Goal: Use online tool/utility: Utilize a website feature to perform a specific function

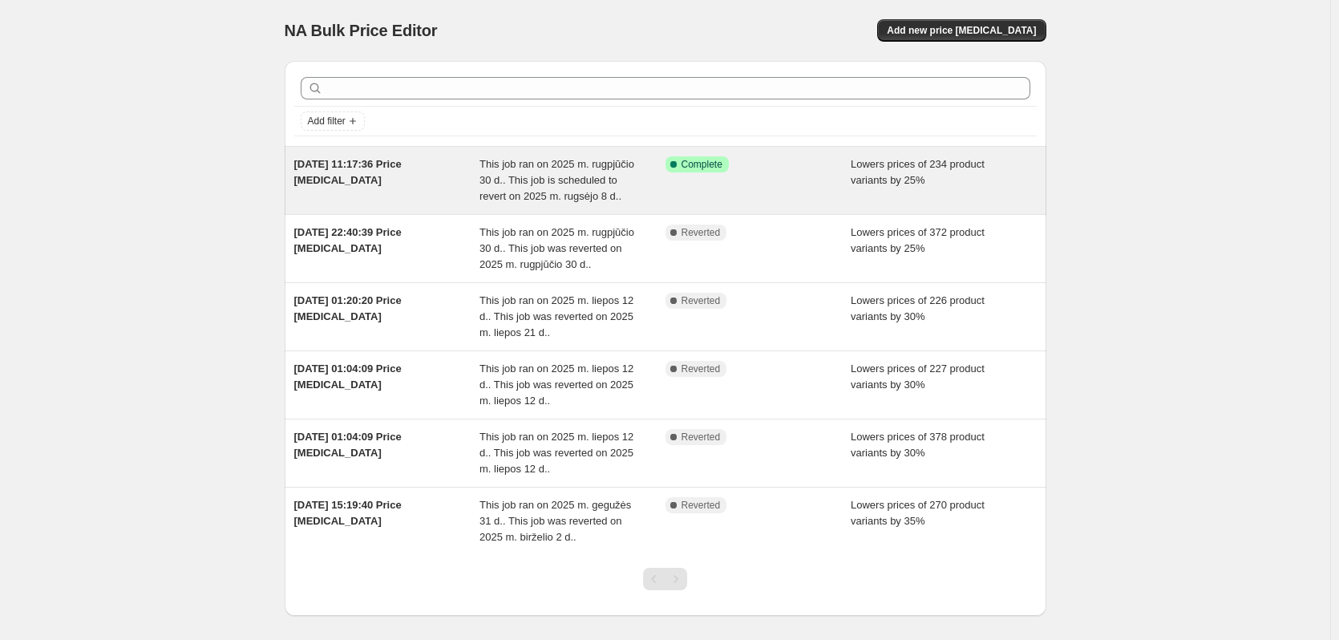
click at [708, 192] on div "Success Complete Complete" at bounding box center [758, 180] width 186 height 48
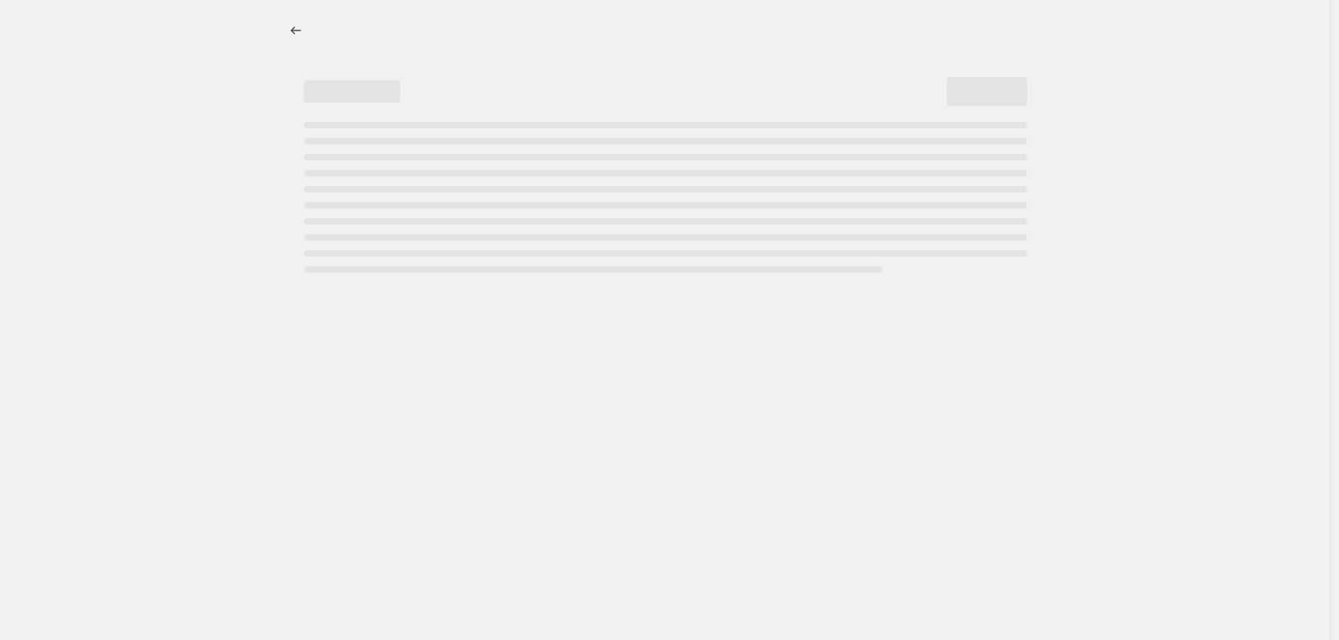
select select "percentage"
select select "collection"
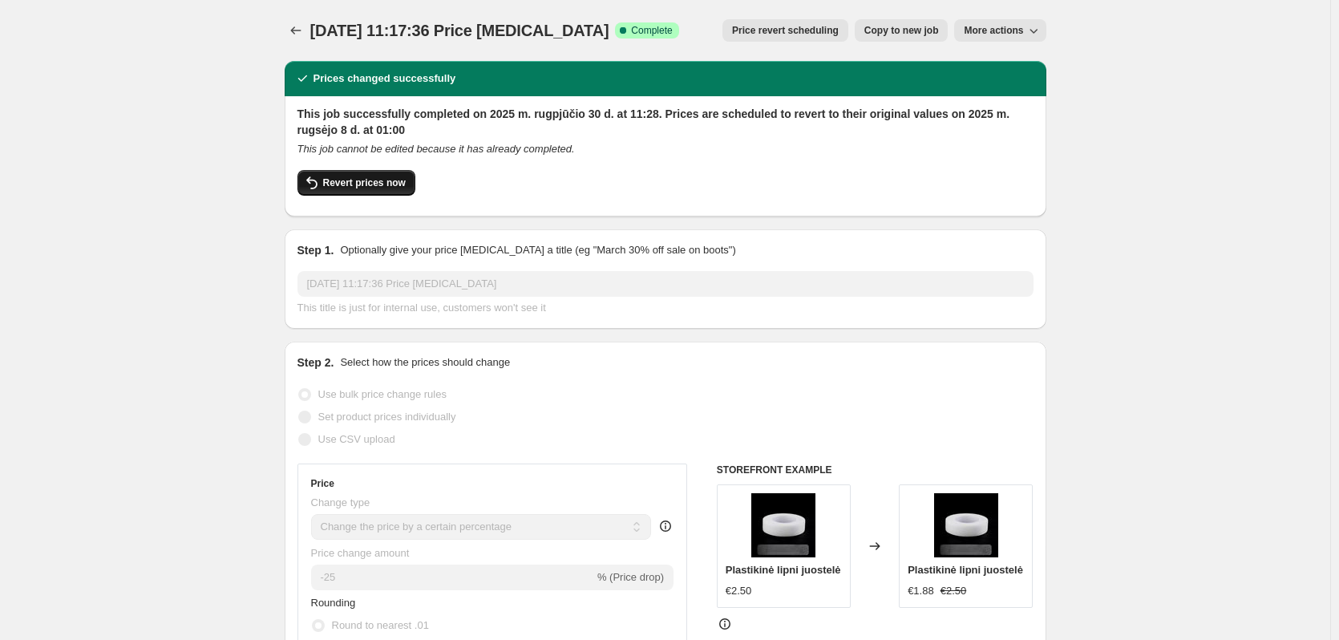
click at [381, 183] on span "Revert prices now" at bounding box center [364, 182] width 83 height 13
checkbox input "false"
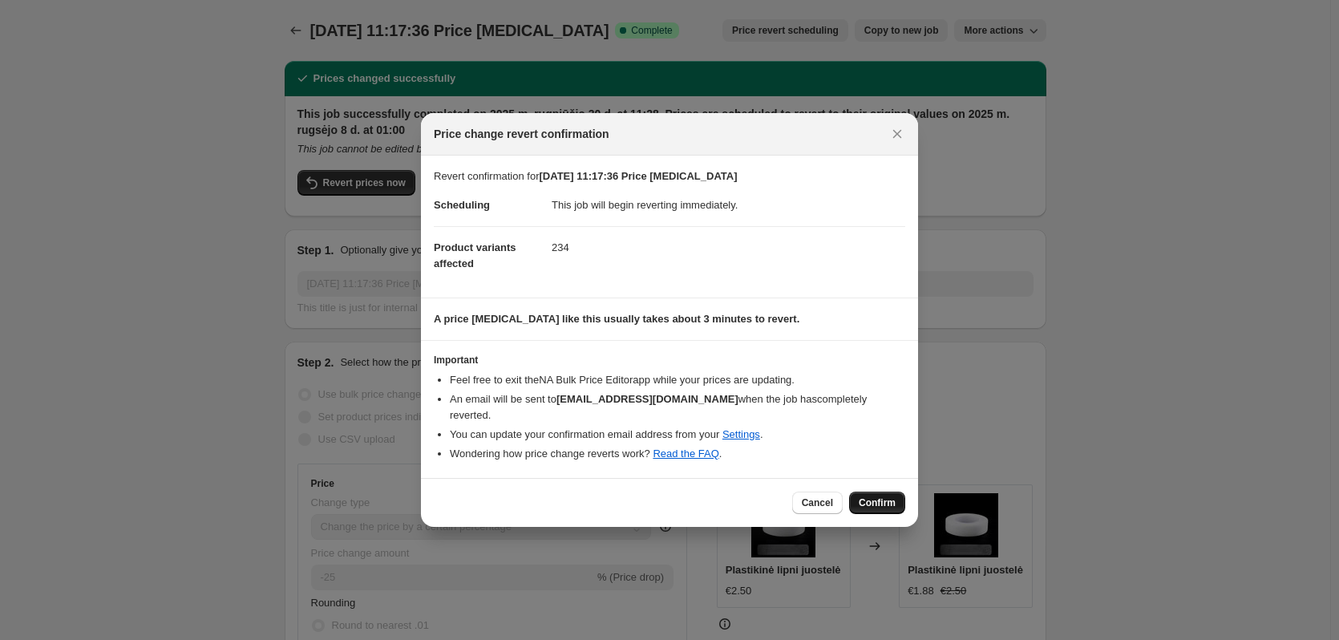
click at [880, 499] on span "Confirm" at bounding box center [876, 502] width 37 height 13
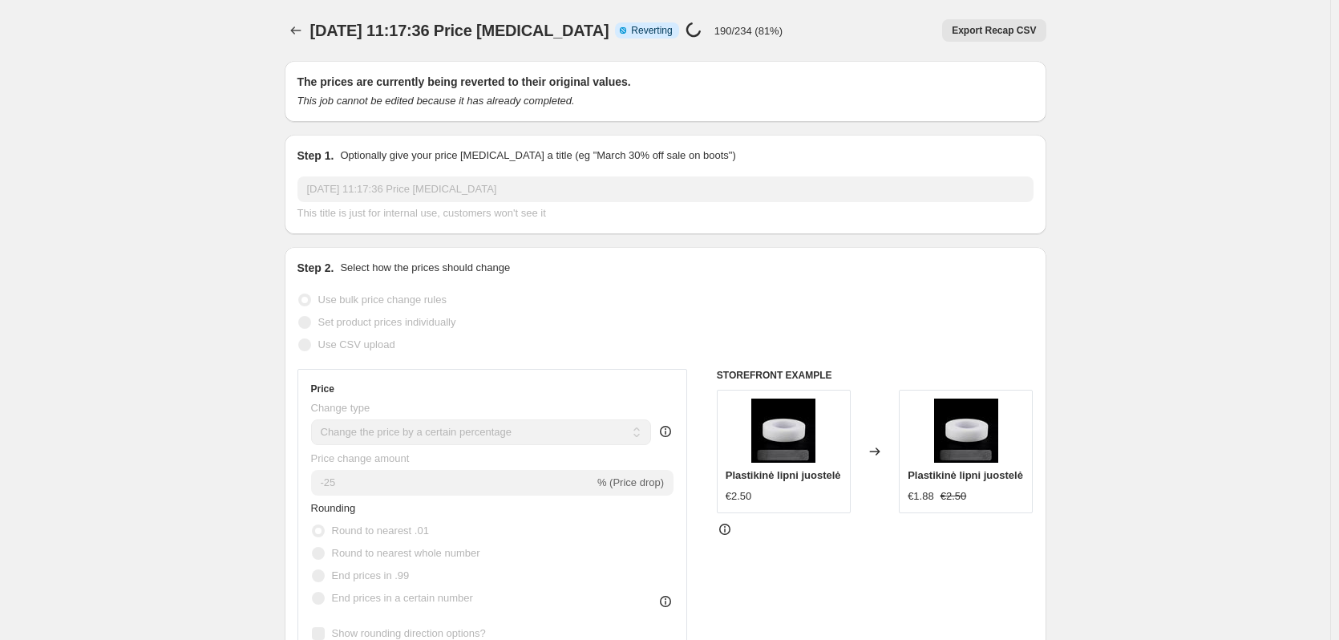
select select "percentage"
select select "collection"
